Goal: Information Seeking & Learning: Learn about a topic

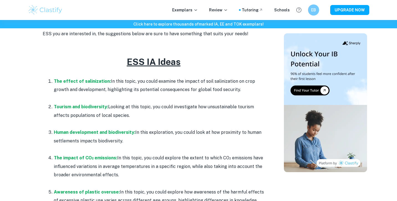
scroll to position [247, 0]
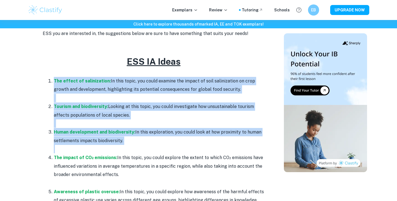
drag, startPoint x: 75, startPoint y: 79, endPoint x: 123, endPoint y: 162, distance: 96.0
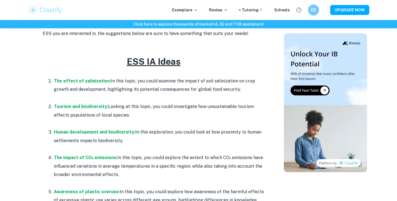
click at [123, 163] on p "The impact of CO₂ emissions: In this topic, you could explore the extent to whi…" at bounding box center [159, 165] width 211 height 25
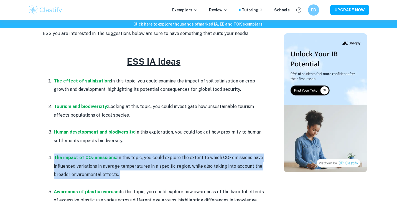
click at [123, 163] on p "The impact of CO₂ emissions: In this topic, you could explore the extent to whi…" at bounding box center [159, 165] width 211 height 25
click at [128, 133] on strong "Human development and biodiversity:" at bounding box center [94, 131] width 81 height 5
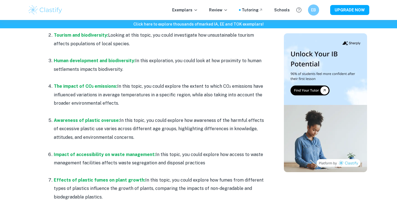
scroll to position [319, 0]
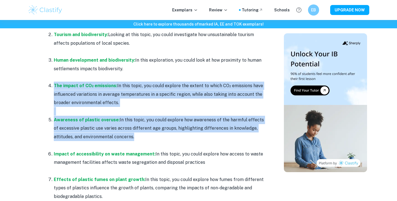
drag, startPoint x: 42, startPoint y: 83, endPoint x: 172, endPoint y: 143, distance: 143.4
click at [172, 135] on p "Awareness of plastic overuse: In this topic, you could explore how awareness of…" at bounding box center [159, 128] width 211 height 25
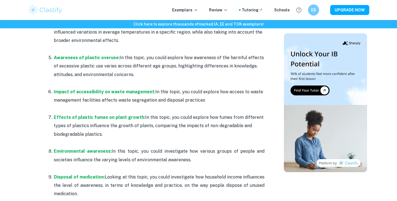
scroll to position [403, 0]
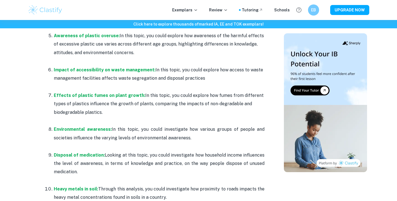
click at [149, 131] on p "Environmental awareness: In this topic, you could investigate how various group…" at bounding box center [159, 133] width 211 height 17
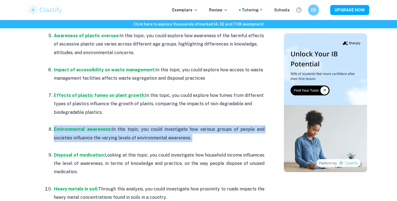
click at [149, 131] on p "Environmental awareness: In this topic, you could investigate how various group…" at bounding box center [159, 133] width 211 height 17
click at [153, 131] on p "Environmental awareness: In this topic, you could investigate how various group…" at bounding box center [159, 133] width 211 height 17
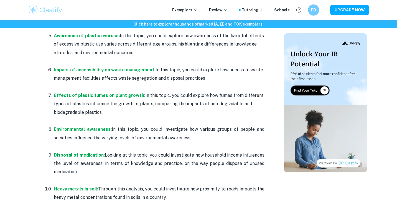
scroll to position [480, 0]
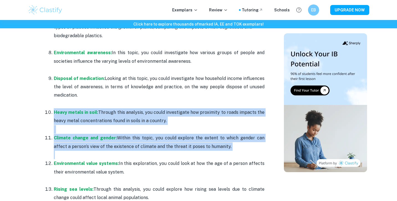
drag, startPoint x: 43, startPoint y: 113, endPoint x: 42, endPoint y: 167, distance: 54.0
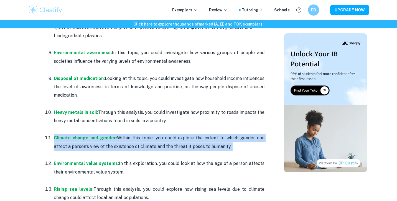
drag, startPoint x: 37, startPoint y: 138, endPoint x: 36, endPoint y: 160, distance: 21.6
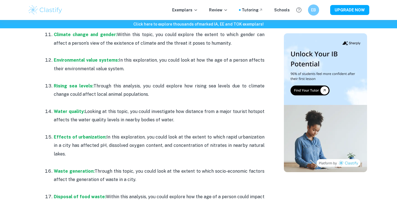
scroll to position [585, 0]
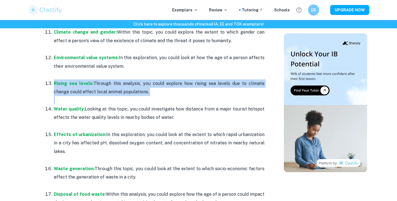
drag, startPoint x: 33, startPoint y: 87, endPoint x: 36, endPoint y: 111, distance: 24.1
click at [36, 111] on div "ESS IA Topic Ideas + Examples [2026 updated] By [PERSON_NAME][DATE] Get feedbac…" at bounding box center [153, 116] width 247 height 1305
click at [36, 113] on div "ESS IA Topic Ideas + Examples [2026 updated] By [PERSON_NAME][DATE] Get feedbac…" at bounding box center [153, 116] width 247 height 1305
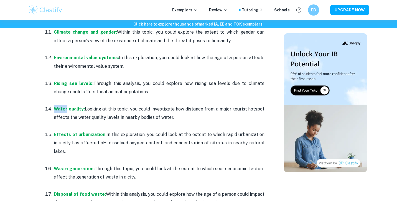
click at [36, 113] on div "ESS IA Topic Ideas + Examples [2026 updated] By [PERSON_NAME][DATE] Get feedbac…" at bounding box center [153, 116] width 247 height 1305
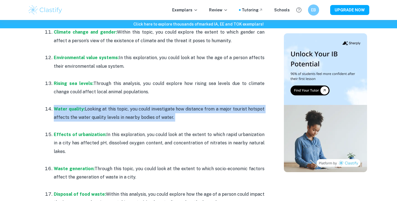
click at [36, 113] on div "ESS IA Topic Ideas + Examples [2026 updated] By [PERSON_NAME][DATE] Get feedbac…" at bounding box center [153, 116] width 247 height 1305
click at [29, 119] on div "ESS IA Topic Ideas + Examples [2026 updated] By [PERSON_NAME][DATE] Get feedbac…" at bounding box center [198, 117] width 341 height 1319
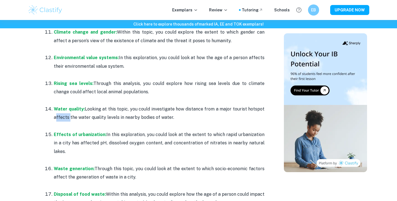
click at [29, 119] on div "ESS IA Topic Ideas + Examples [2026 updated] By [PERSON_NAME][DATE] Get feedbac…" at bounding box center [198, 117] width 341 height 1319
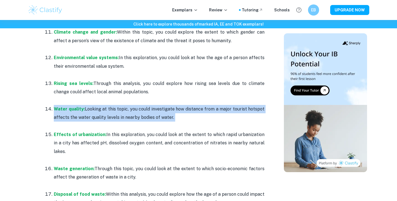
click at [29, 119] on div "ESS IA Topic Ideas + Examples [2026 updated] By [PERSON_NAME][DATE] Get feedbac…" at bounding box center [198, 117] width 341 height 1319
click at [42, 118] on div "ESS IA Topic Ideas + Examples [2026 updated] By [PERSON_NAME][DATE] Get feedbac…" at bounding box center [153, 116] width 247 height 1305
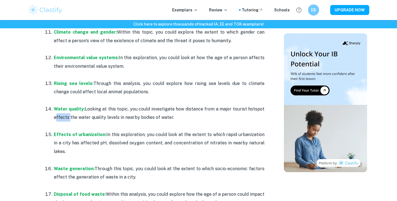
click at [42, 118] on div "ESS IA Topic Ideas + Examples [2026 updated] By [PERSON_NAME][DATE] Get feedbac…" at bounding box center [153, 116] width 247 height 1305
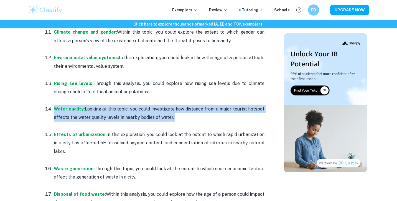
click at [42, 118] on div "ESS IA Topic Ideas + Examples [2026 updated] By [PERSON_NAME][DATE] Get feedbac…" at bounding box center [153, 116] width 247 height 1305
click at [38, 119] on div "ESS IA Topic Ideas + Examples [2026 updated] By [PERSON_NAME][DATE] Get feedbac…" at bounding box center [153, 116] width 247 height 1305
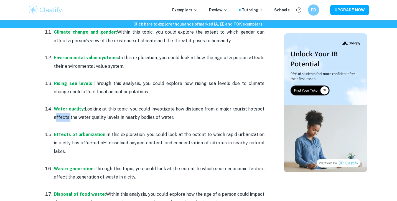
click at [38, 119] on div "ESS IA Topic Ideas + Examples [2026 updated] By [PERSON_NAME][DATE] Get feedbac…" at bounding box center [153, 116] width 247 height 1305
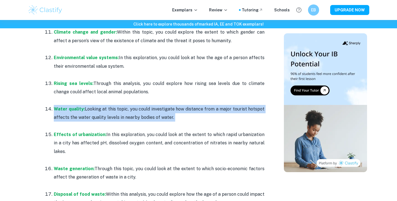
click at [38, 119] on div "ESS IA Topic Ideas + Examples [2026 updated] By [PERSON_NAME][DATE] Get feedbac…" at bounding box center [153, 116] width 247 height 1305
click at [41, 119] on div "ESS IA Topic Ideas + Examples [2026 updated] By [PERSON_NAME][DATE] Get feedbac…" at bounding box center [153, 116] width 247 height 1305
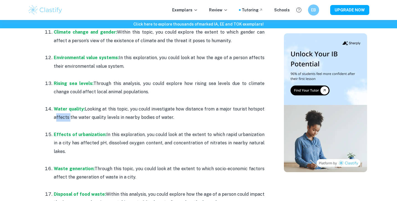
click at [41, 119] on div "ESS IA Topic Ideas + Examples [2026 updated] By [PERSON_NAME][DATE] Get feedbac…" at bounding box center [153, 116] width 247 height 1305
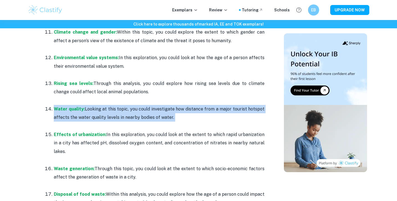
click at [41, 119] on div "ESS IA Topic Ideas + Examples [2026 updated] By [PERSON_NAME][DATE] Get feedbac…" at bounding box center [153, 116] width 247 height 1305
click at [39, 119] on div "ESS IA Topic Ideas + Examples [2026 updated] By [PERSON_NAME][DATE] Get feedbac…" at bounding box center [153, 116] width 247 height 1305
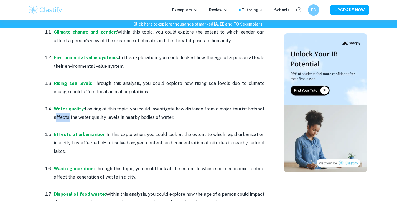
click at [39, 119] on div "ESS IA Topic Ideas + Examples [2026 updated] By [PERSON_NAME][DATE] Get feedbac…" at bounding box center [153, 116] width 247 height 1305
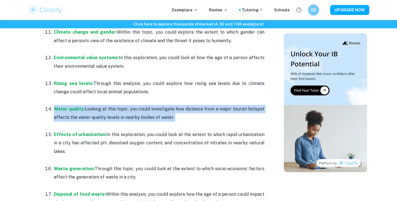
click at [39, 119] on div "ESS IA Topic Ideas + Examples [2026 updated] By [PERSON_NAME][DATE] Get feedbac…" at bounding box center [153, 116] width 247 height 1305
click at [40, 119] on div "ESS IA Topic Ideas + Examples [2026 updated] By [PERSON_NAME][DATE] Get feedbac…" at bounding box center [153, 116] width 247 height 1305
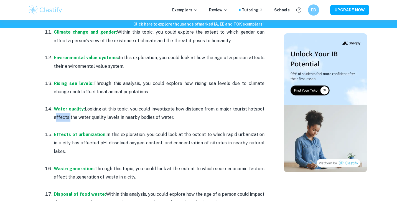
click at [40, 119] on div "ESS IA Topic Ideas + Examples [2026 updated] By [PERSON_NAME][DATE] Get feedbac…" at bounding box center [153, 116] width 247 height 1305
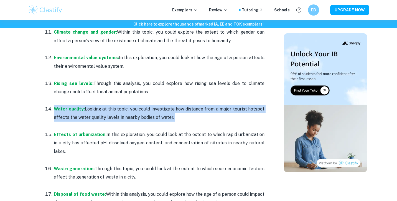
click at [40, 119] on div "ESS IA Topic Ideas + Examples [2026 updated] By [PERSON_NAME][DATE] Get feedbac…" at bounding box center [153, 116] width 247 height 1305
click at [35, 119] on div "ESS IA Topic Ideas + Examples [2026 updated] By [PERSON_NAME][DATE] Get feedbac…" at bounding box center [153, 116] width 247 height 1305
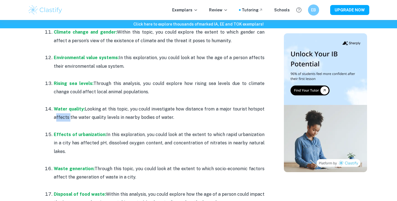
click at [35, 119] on div "ESS IA Topic Ideas + Examples [2026 updated] By [PERSON_NAME][DATE] Get feedbac…" at bounding box center [153, 116] width 247 height 1305
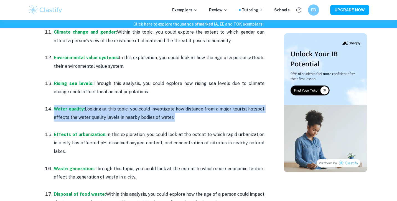
click at [35, 119] on div "ESS IA Topic Ideas + Examples [2026 updated] By [PERSON_NAME][DATE] Get feedbac…" at bounding box center [153, 116] width 247 height 1305
click at [37, 119] on div "ESS IA Topic Ideas + Examples [2026 updated] By [PERSON_NAME][DATE] Get feedbac…" at bounding box center [153, 116] width 247 height 1305
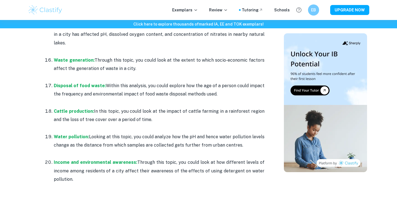
scroll to position [738, 0]
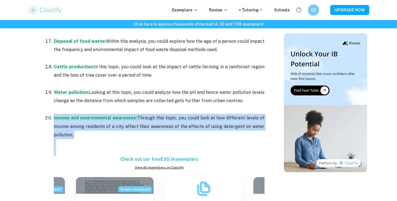
drag, startPoint x: 29, startPoint y: 112, endPoint x: 118, endPoint y: 150, distance: 96.3
click at [102, 126] on p "Income and environmental awareness: Through this topic, you could look at how d…" at bounding box center [159, 126] width 211 height 25
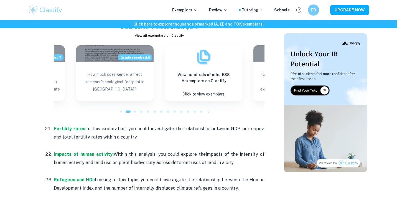
scroll to position [911, 0]
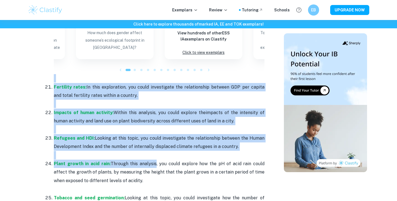
drag, startPoint x: 16, startPoint y: 67, endPoint x: 152, endPoint y: 155, distance: 161.8
click at [152, 159] on p "Plant growth in acid rain: Through this analysis, you could explore how the pH …" at bounding box center [159, 171] width 211 height 25
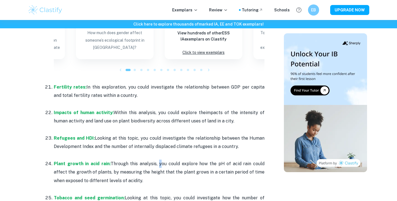
click at [152, 159] on p "Plant growth in acid rain: Through this analysis, you could explore how the pH …" at bounding box center [159, 171] width 211 height 25
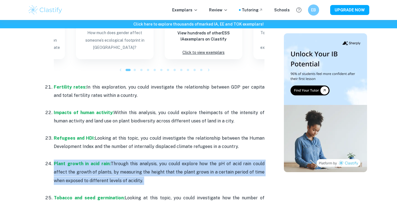
click at [152, 159] on p "Plant growth in acid rain: Through this analysis, you could explore how the pH …" at bounding box center [159, 171] width 211 height 25
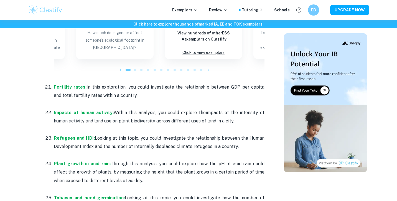
click at [152, 135] on p "Refugees and HDI: Looking at this topic, you could investigate the relationship…" at bounding box center [159, 142] width 211 height 17
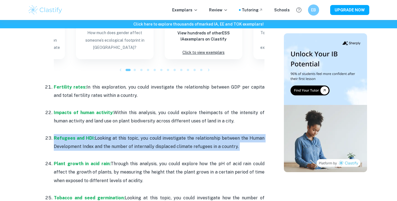
click at [152, 135] on p "Refugees and HDI: Looking at this topic, you could investigate the relationship…" at bounding box center [159, 142] width 211 height 17
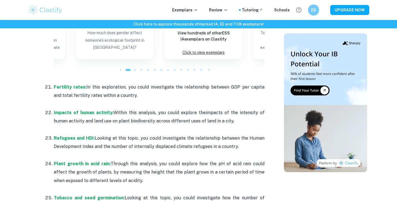
click at [150, 125] on p at bounding box center [159, 129] width 211 height 8
click at [150, 114] on p "Impacts of human activity: Within this analysis, you could explore the impacts …" at bounding box center [159, 116] width 211 height 17
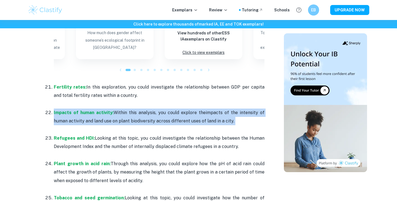
click at [150, 114] on p "Impacts of human activity: Within this analysis, you could explore the impacts …" at bounding box center [159, 116] width 211 height 17
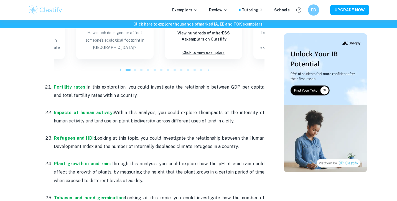
click at [143, 172] on p "Plant growth in acid rain: Through this analysis, you could explore how the pH …" at bounding box center [159, 171] width 211 height 25
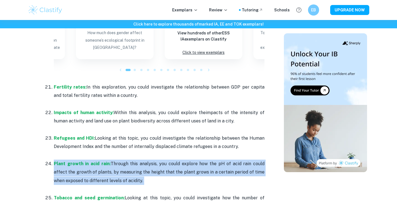
click at [143, 172] on p "Plant growth in acid rain: Through this analysis, you could explore how the pH …" at bounding box center [159, 171] width 211 height 25
click at [149, 172] on p "Plant growth in acid rain: Through this analysis, you could explore how the pH …" at bounding box center [159, 171] width 211 height 25
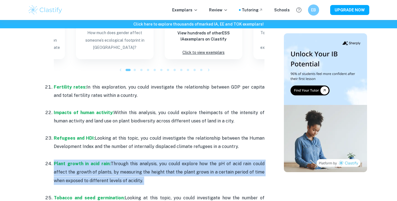
click at [145, 172] on p "Plant growth in acid rain: Through this analysis, you could explore how the pH …" at bounding box center [159, 171] width 211 height 25
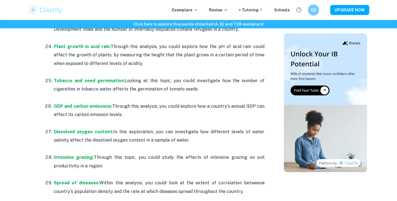
scroll to position [1028, 0]
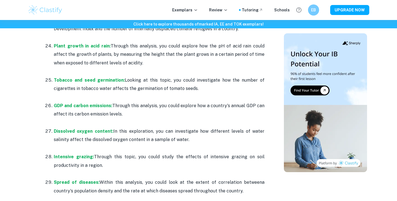
drag, startPoint x: 41, startPoint y: 101, endPoint x: 171, endPoint y: 136, distance: 134.6
click at [171, 132] on p "Dissolved oxygen content: In this exploration, you can investigate how differen…" at bounding box center [159, 135] width 211 height 17
drag, startPoint x: 169, startPoint y: 132, endPoint x: 41, endPoint y: 124, distance: 128.8
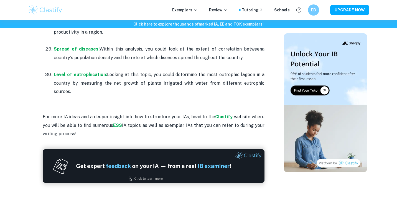
scroll to position [1162, 0]
